Goal: Check status: Check status

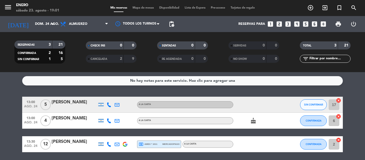
click at [53, 22] on icon "arrow_drop_down" at bounding box center [53, 24] width 6 height 6
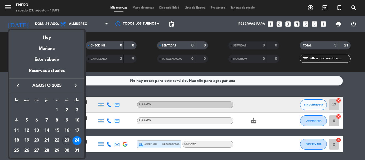
click at [17, 149] on div "25" at bounding box center [16, 150] width 9 height 9
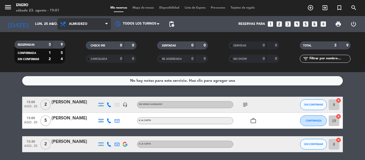
click at [107, 22] on icon at bounding box center [106, 24] width 2 height 4
click at [81, 68] on div "menu Enero sábado 23. agosto - 19:01 Mis reservas Mapa de mesas Disponibilidad …" at bounding box center [182, 36] width 365 height 72
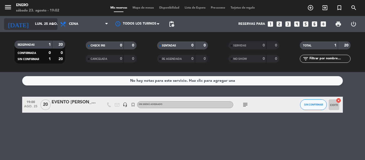
click at [53, 23] on icon "arrow_drop_down" at bounding box center [53, 24] width 6 height 6
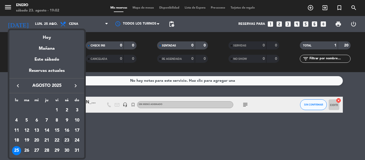
click at [26, 150] on div "26" at bounding box center [26, 150] width 9 height 9
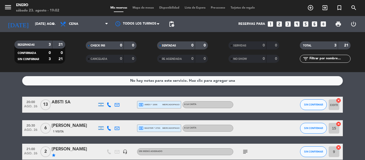
click at [66, 104] on div "ABSTI SA" at bounding box center [74, 102] width 45 height 7
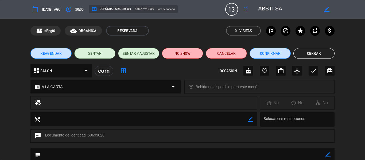
click at [308, 52] on button "Cerrar" at bounding box center [313, 53] width 41 height 11
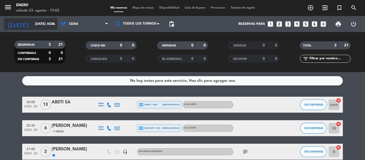
click at [53, 23] on icon "arrow_drop_down" at bounding box center [53, 24] width 6 height 6
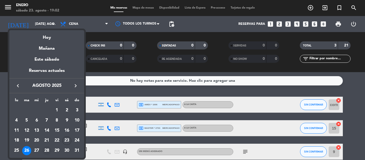
click at [47, 149] on div "28" at bounding box center [46, 150] width 9 height 9
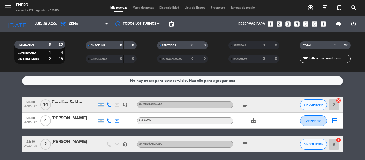
click at [66, 102] on div "Carolina Sabha" at bounding box center [74, 102] width 45 height 7
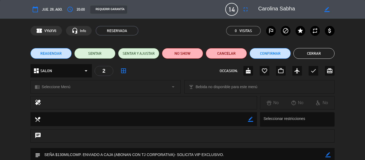
click at [318, 52] on button "Cerrar" at bounding box center [313, 53] width 41 height 11
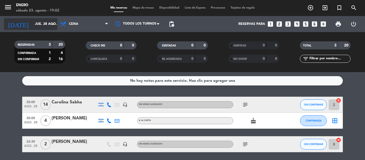
click at [50, 21] on input "jue. 28 ago." at bounding box center [54, 23] width 45 height 9
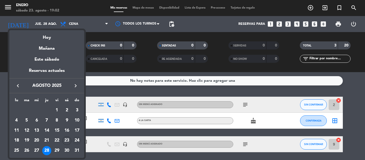
click at [78, 141] on div "24" at bounding box center [76, 140] width 9 height 9
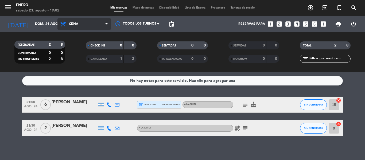
click at [106, 23] on icon at bounding box center [106, 24] width 2 height 4
click at [82, 60] on div "menu Enero sábado 23. agosto - 19:02 Mis reservas Mapa de mesas Disponibilidad …" at bounding box center [182, 36] width 365 height 72
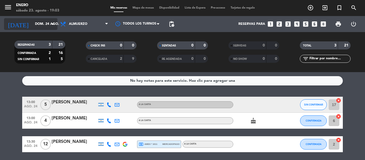
click at [49, 23] on input "dom. 24 ago." at bounding box center [54, 23] width 45 height 9
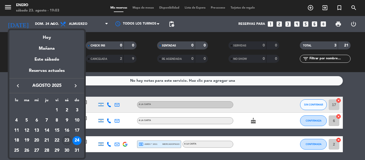
click at [68, 141] on div "23" at bounding box center [66, 140] width 9 height 9
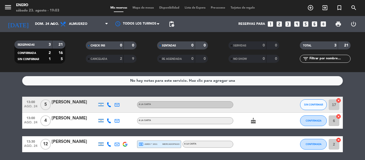
type input "sáb. 23 ago."
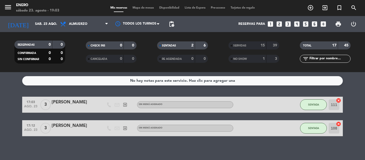
click at [96, 25] on span "Almuerzo" at bounding box center [83, 24] width 53 height 12
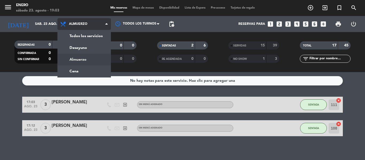
click at [107, 24] on icon at bounding box center [106, 24] width 2 height 4
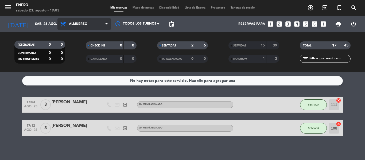
click at [107, 24] on icon at bounding box center [106, 24] width 2 height 4
click at [82, 69] on div "menu Enero sábado 23. agosto - 19:03 Mis reservas Mapa de mesas Disponibilidad …" at bounding box center [182, 36] width 365 height 72
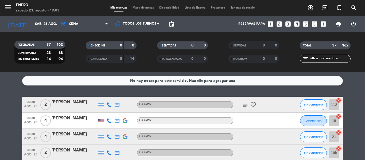
click at [173, 92] on div "No hay notas para este servicio. Haz clic para agregar una 20:30 ago. 23 2 [PER…" at bounding box center [182, 116] width 365 height 88
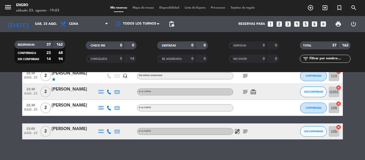
scroll to position [593, 0]
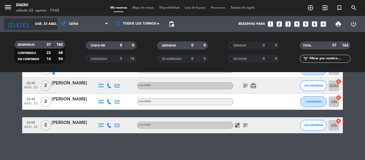
click at [54, 23] on icon "arrow_drop_down" at bounding box center [53, 24] width 6 height 6
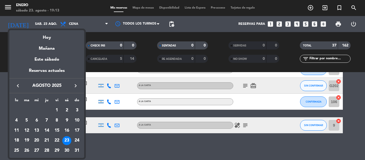
click at [77, 10] on div at bounding box center [182, 80] width 365 height 160
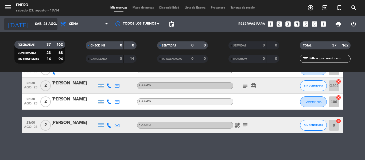
click at [54, 25] on icon "arrow_drop_down" at bounding box center [53, 24] width 6 height 6
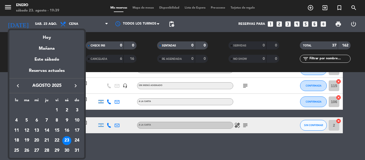
click at [71, 6] on div at bounding box center [182, 80] width 365 height 160
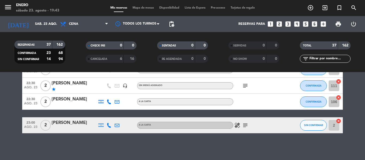
click at [71, 6] on div "menu Enero sábado 23. agosto - 19:43" at bounding box center [45, 8] width 91 height 13
